Goal: Ask a question

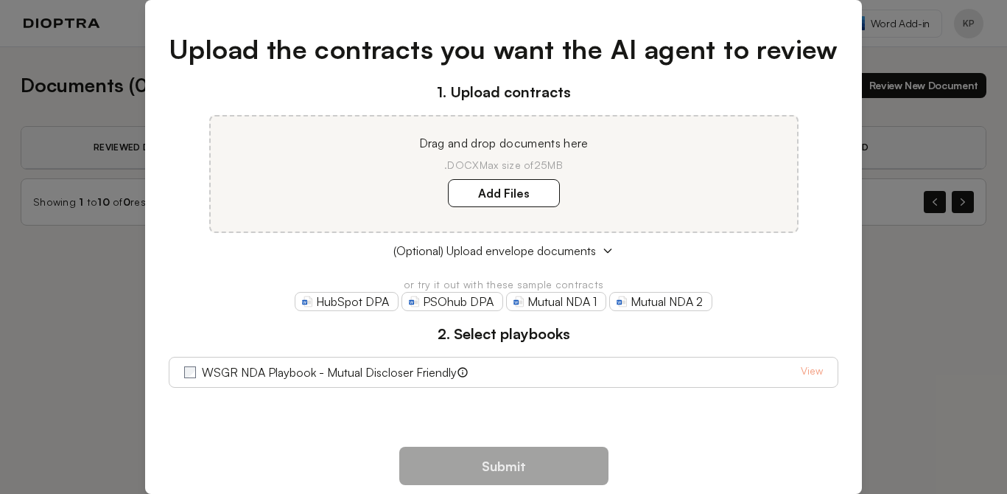
scroll to position [15, 0]
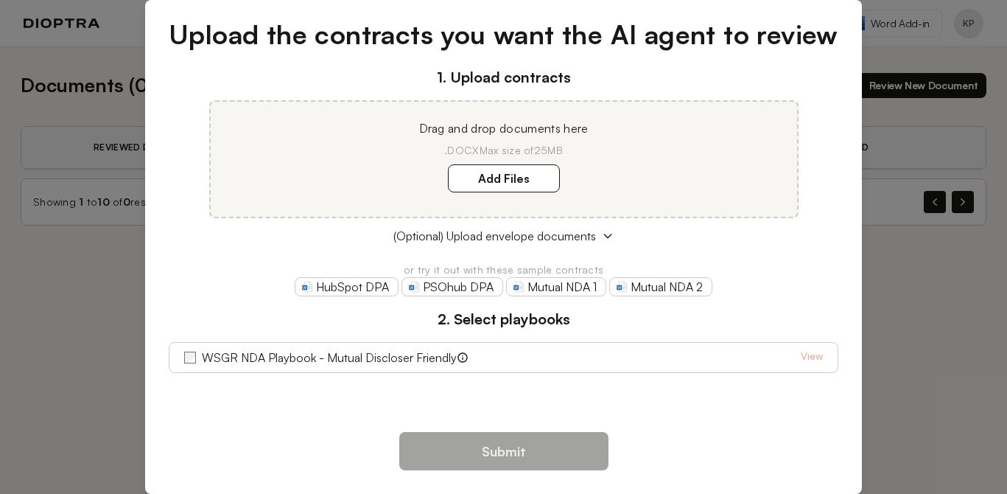
click at [937, 252] on div "Upload the contracts you want the AI agent to review 1. Upload contracts Drag a…" at bounding box center [503, 247] width 1007 height 494
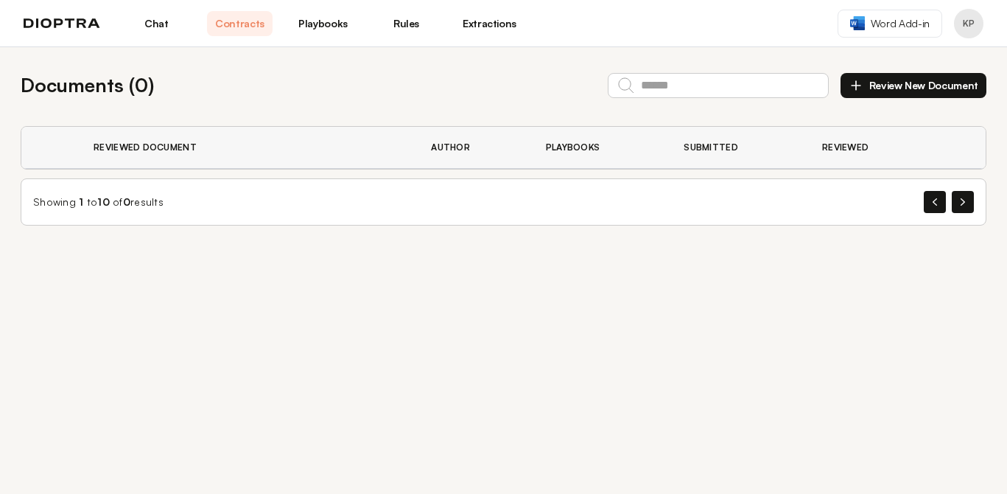
click at [150, 26] on link "Chat" at bounding box center [157, 23] width 66 height 25
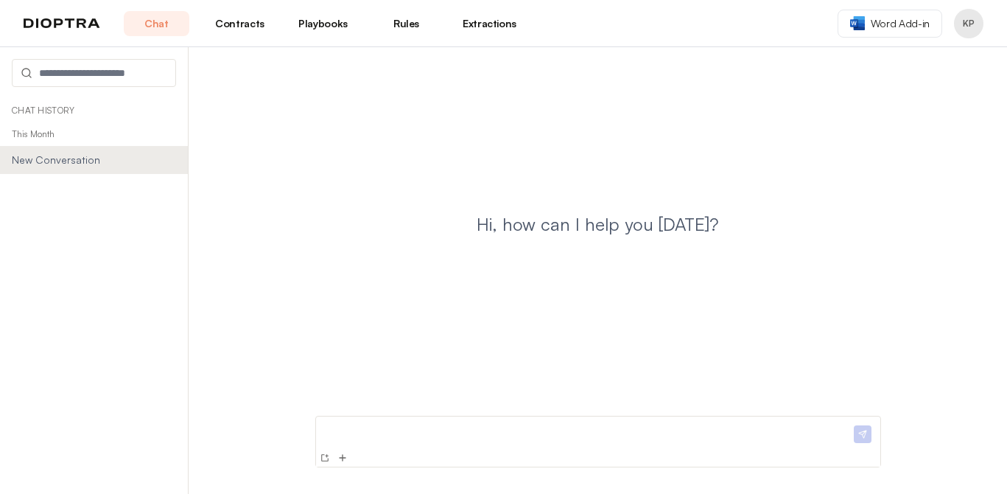
click at [880, 240] on div "Hi, how can I help you [DATE]?" at bounding box center [598, 236] width 772 height 342
click at [342, 458] on img at bounding box center [343, 458] width 12 height 12
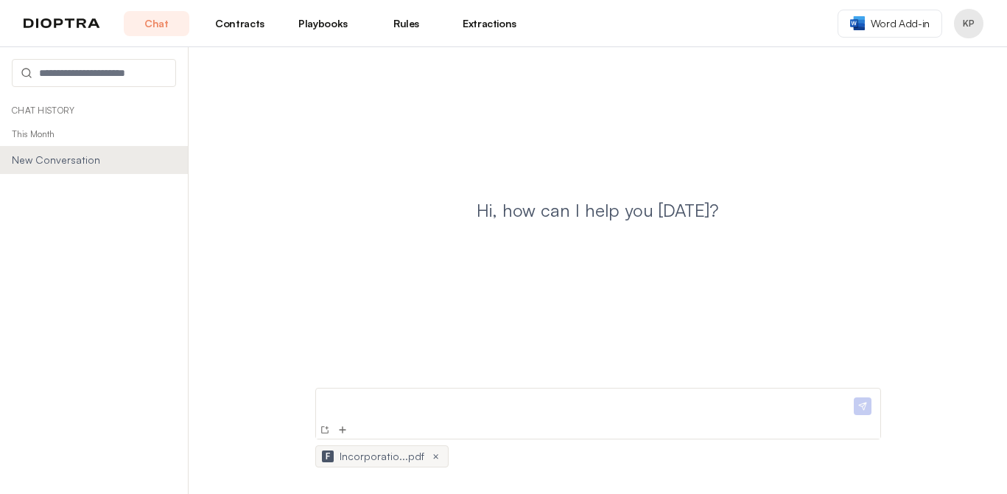
click at [497, 412] on div at bounding box center [586, 407] width 529 height 27
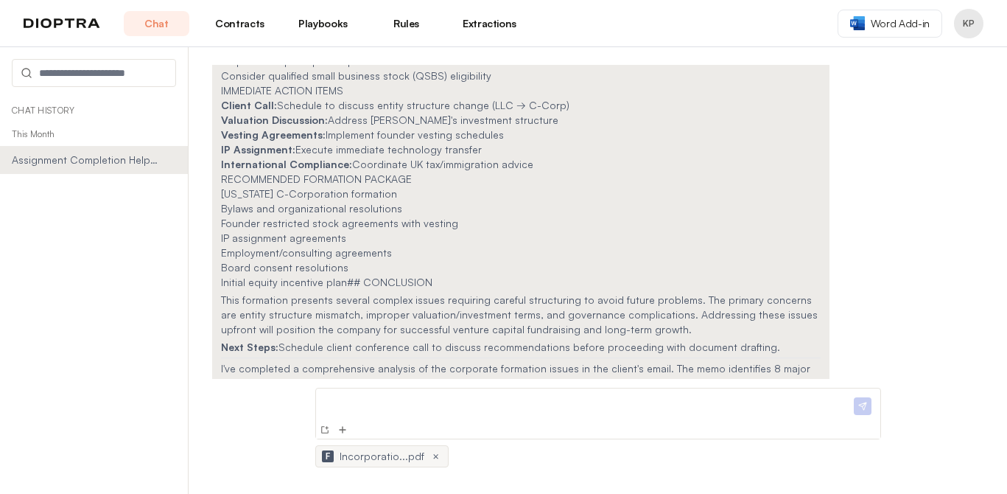
scroll to position [1199, 0]
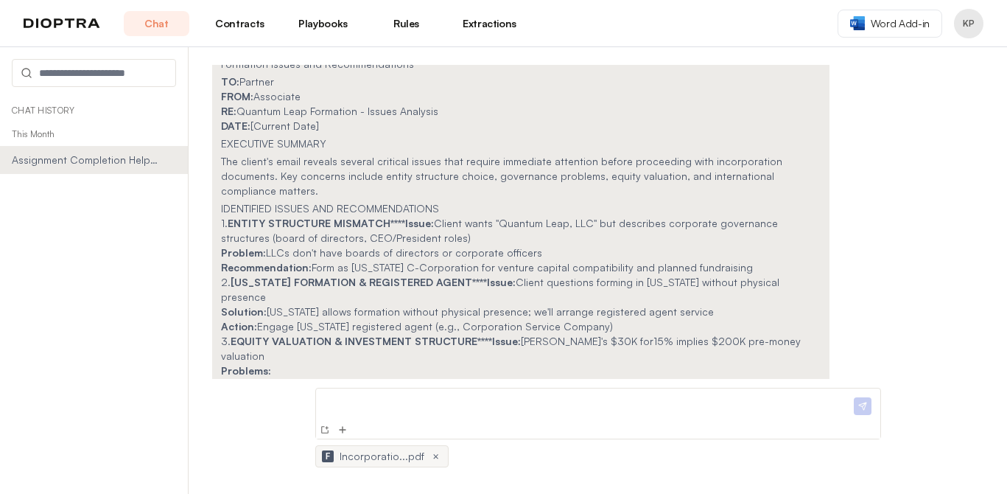
scroll to position [167, 0]
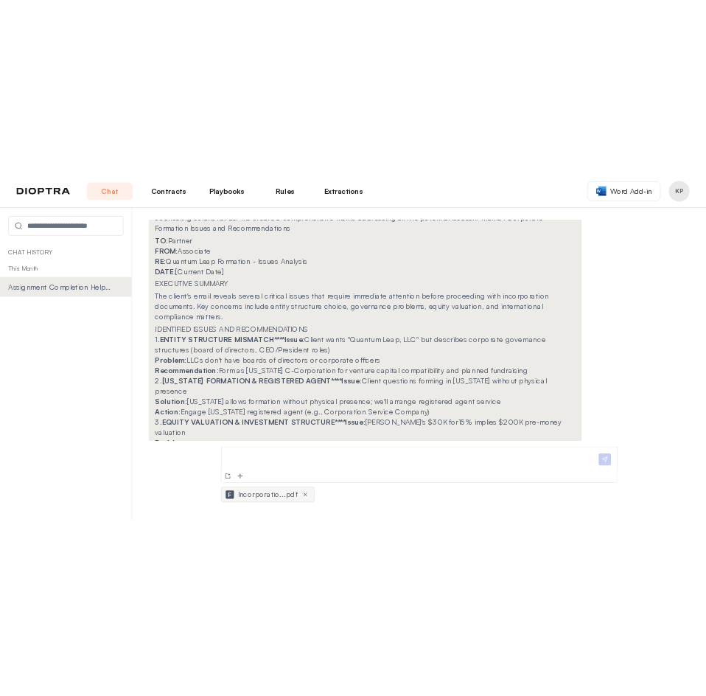
scroll to position [0, 0]
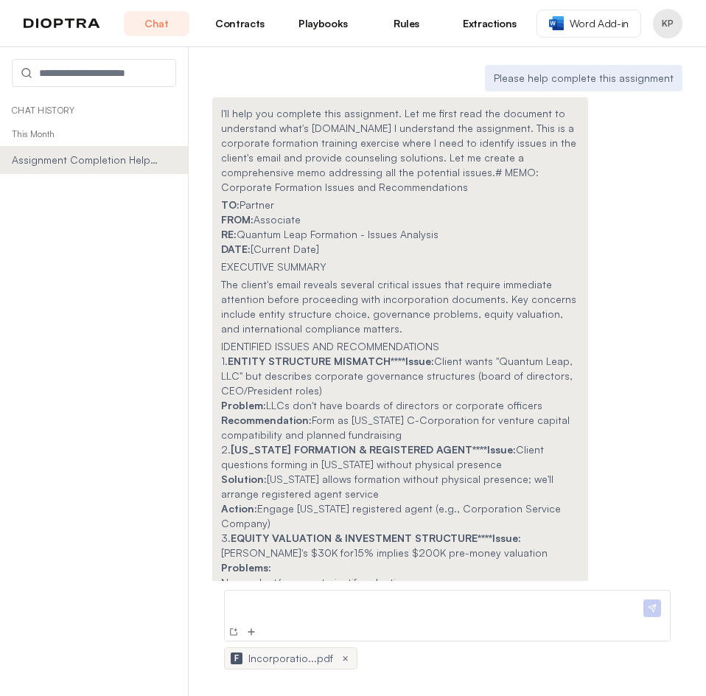
click at [355, 493] on p at bounding box center [436, 603] width 410 height 15
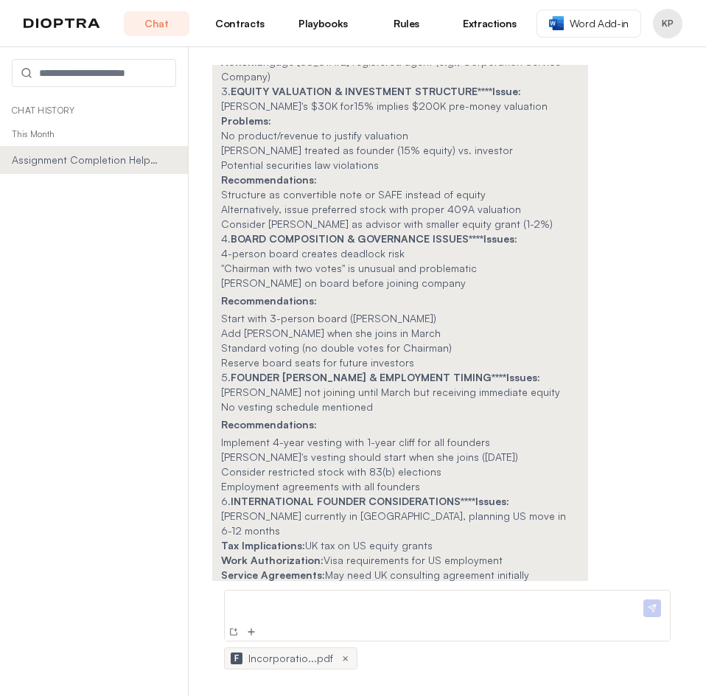
scroll to position [472, 0]
